Goal: Check status: Check status

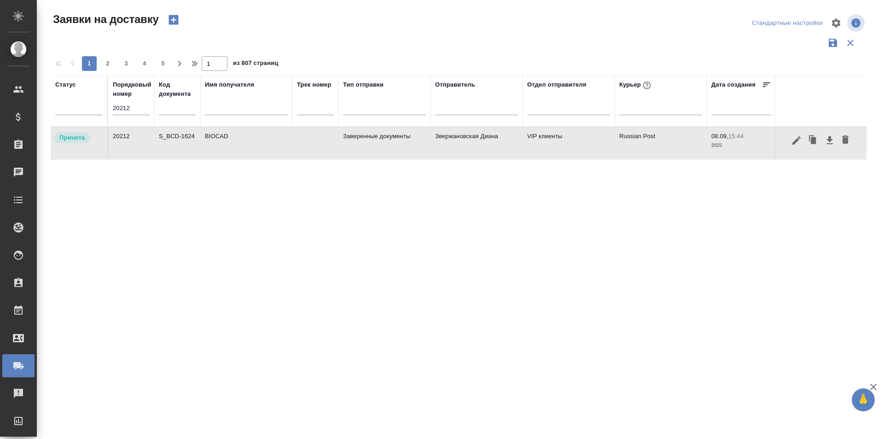
click at [103, 109] on th "Статус" at bounding box center [80, 101] width 58 height 52
click at [116, 105] on input "20212" at bounding box center [131, 108] width 37 height 13
paste input "04"
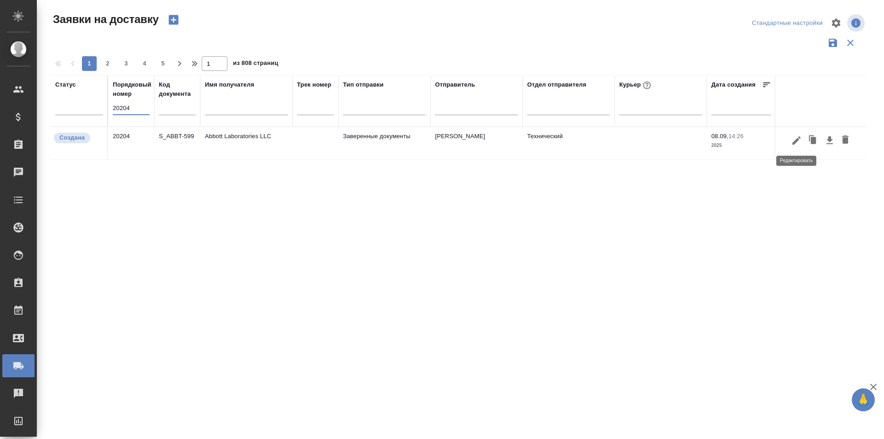
type input "20204"
click at [798, 143] on icon "button" at bounding box center [796, 140] width 11 height 11
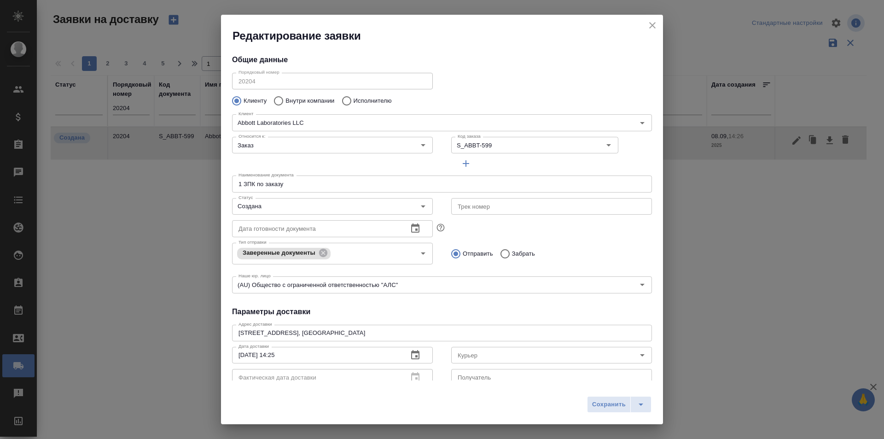
type input "Горожанина Настасья"
type input "[PHONE_NUMBER]"
type input "Технический"
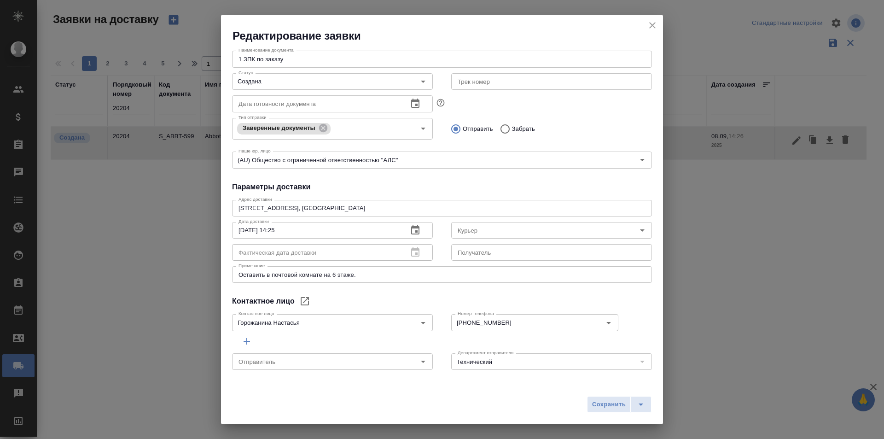
type input "[PERSON_NAME]"
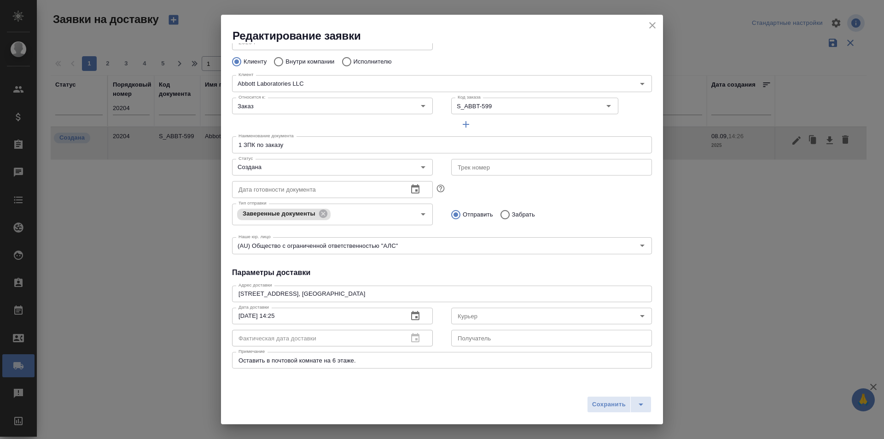
scroll to position [92, 0]
